Goal: Task Accomplishment & Management: Manage account settings

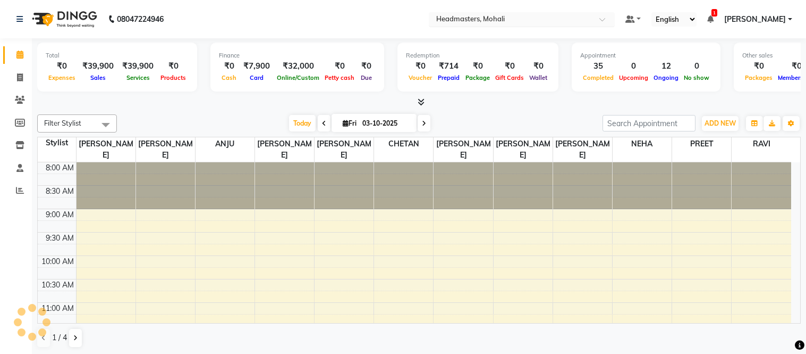
click at [534, 15] on input "text" at bounding box center [511, 20] width 154 height 11
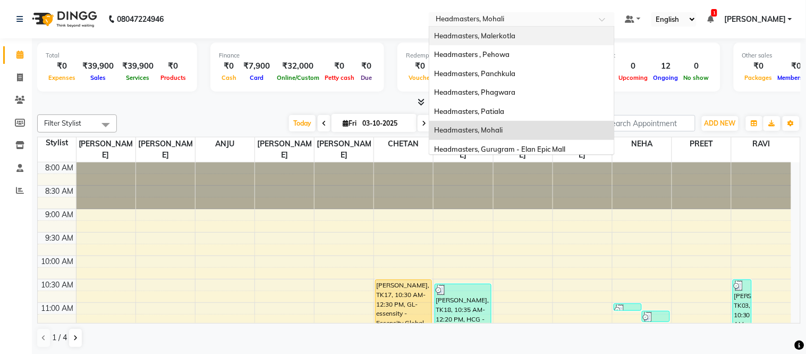
click at [516, 36] on span "Headmasters, Malerkotla" at bounding box center [475, 35] width 81 height 9
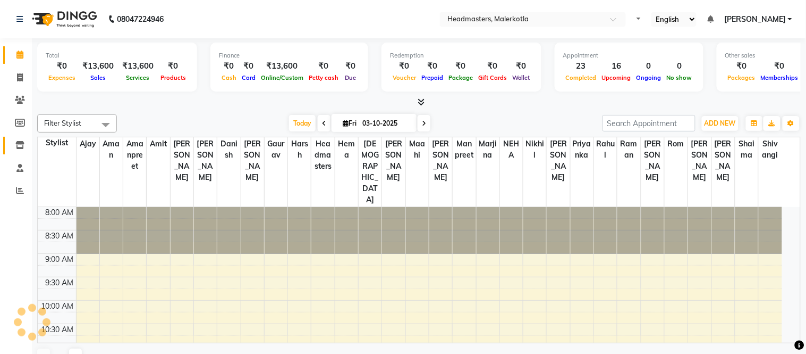
select select "en"
click at [20, 147] on icon at bounding box center [19, 145] width 9 height 8
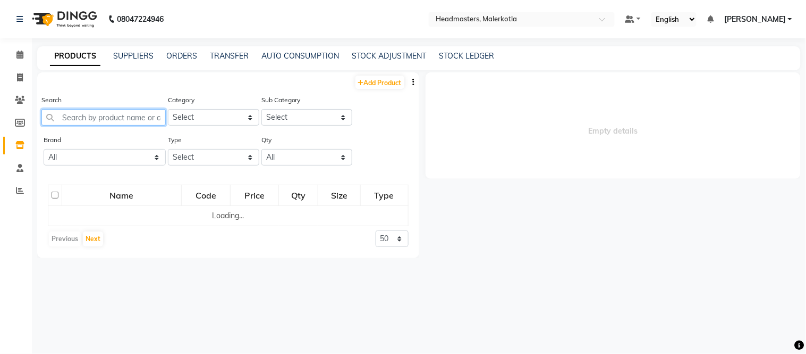
click at [114, 114] on input "text" at bounding box center [103, 117] width 124 height 16
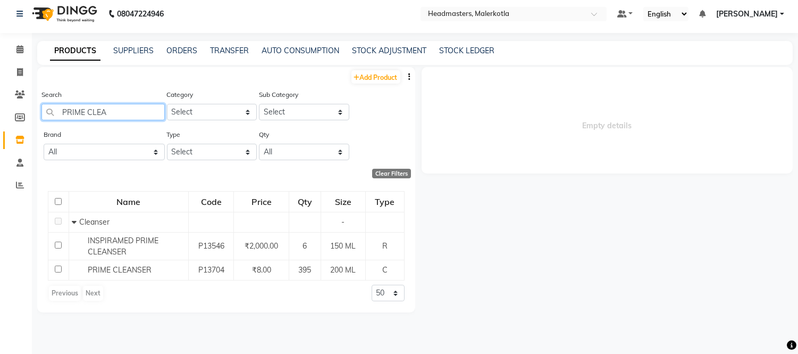
scroll to position [6, 0]
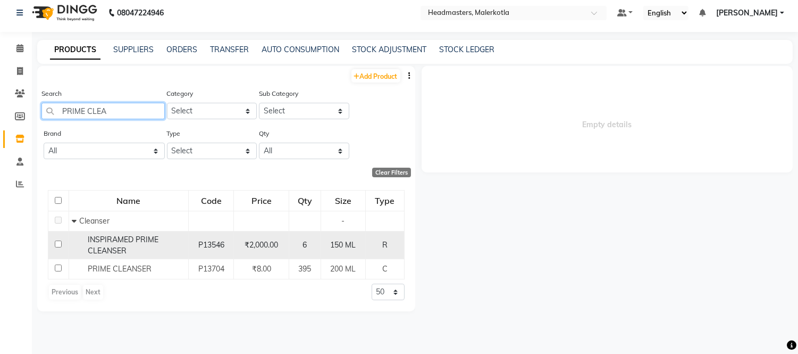
type input "PRIME CLEA"
click at [140, 246] on div "INSPIRAMED PRIME CLEANSER" at bounding box center [129, 245] width 114 height 22
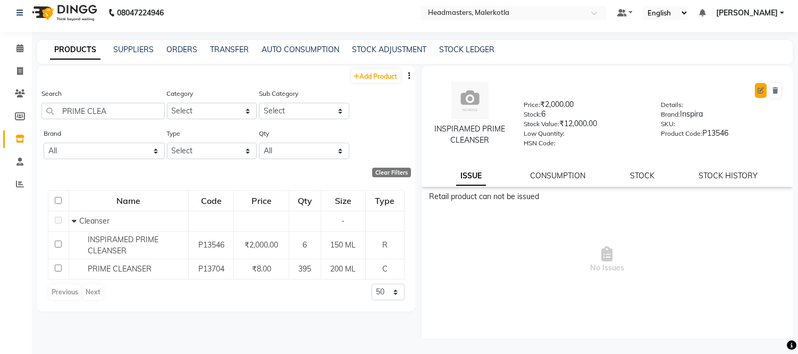
click at [758, 88] on icon at bounding box center [761, 90] width 6 height 6
select select "true"
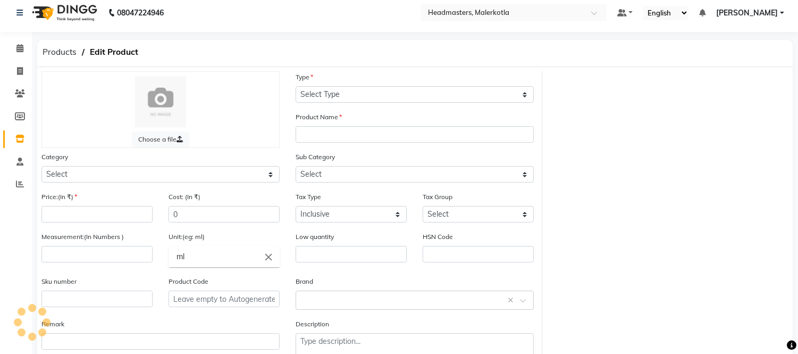
select select "R"
type input "INSPIRAMED PRIME CLEANSER"
select select
type input "2000"
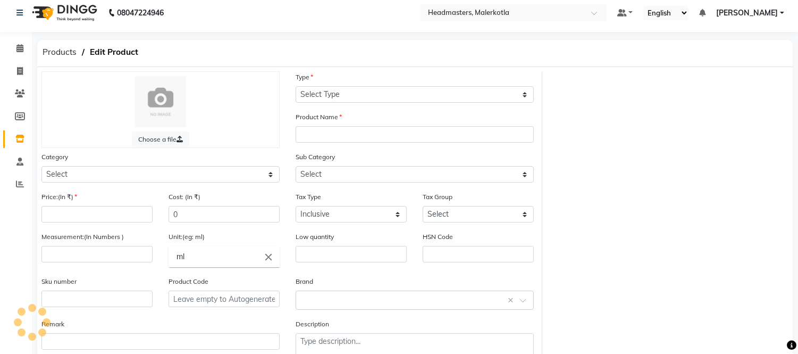
type input "2000"
type input "150"
type input "ML"
type input "P13546"
select select "1099101150"
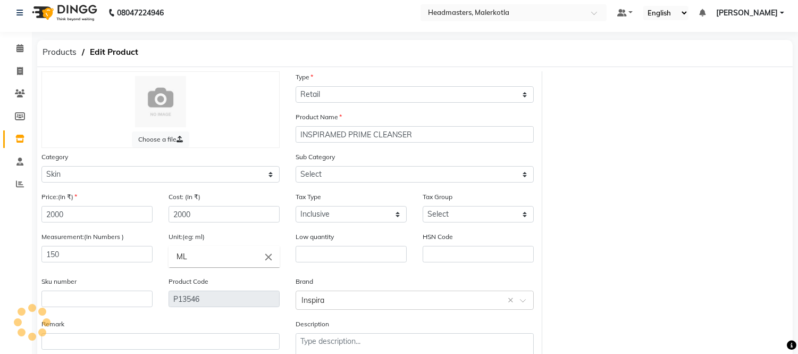
select select "1099101151"
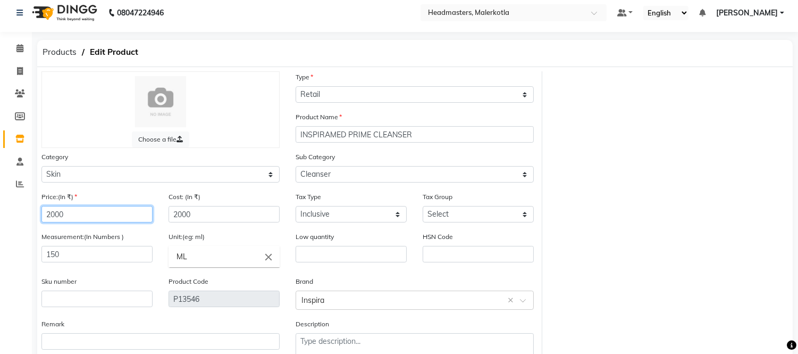
drag, startPoint x: 82, startPoint y: 211, endPoint x: 0, endPoint y: 211, distance: 82.4
click at [0, 211] on app-home "08047224946 Select Location × Headmasters, Malerkotla Default Panel My Panel En…" at bounding box center [399, 207] width 798 height 426
type input "3200"
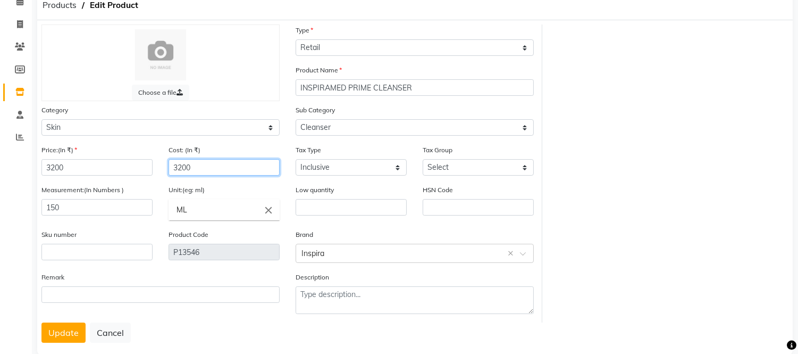
scroll to position [73, 0]
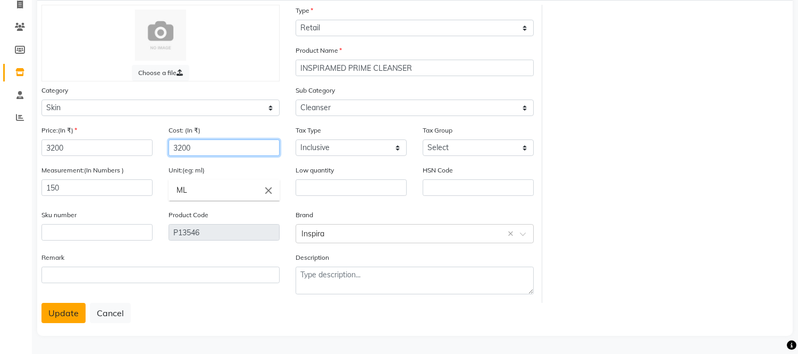
type input "3200"
click at [63, 311] on button "Update" at bounding box center [63, 312] width 44 height 20
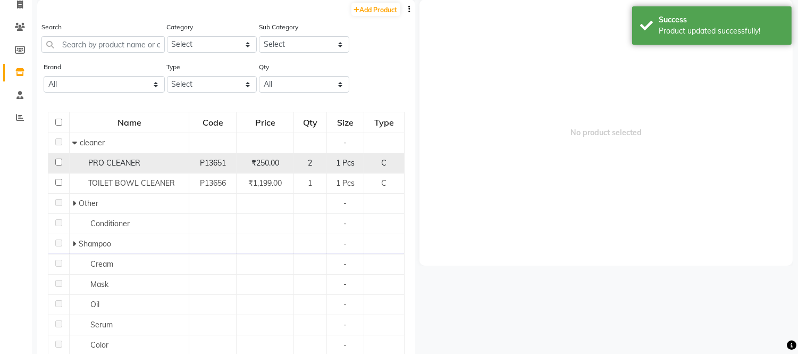
scroll to position [6, 0]
